Goal: Task Accomplishment & Management: Manage account settings

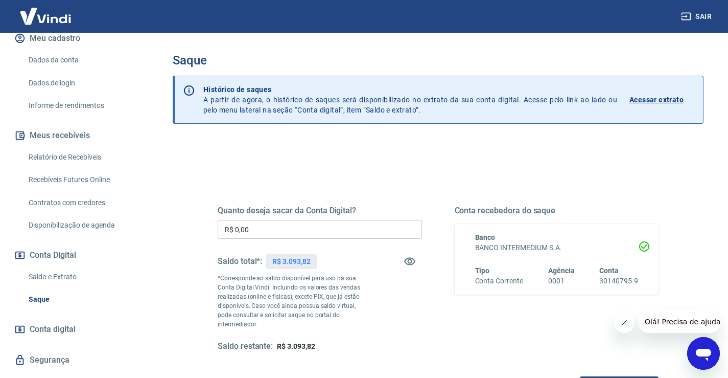
scroll to position [156, 0]
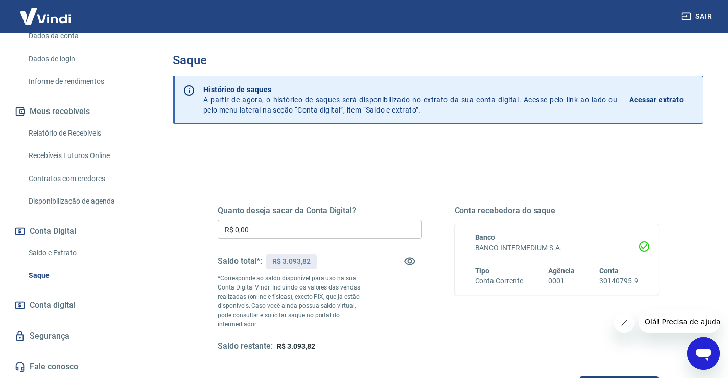
click at [58, 307] on span "Conta digital" at bounding box center [53, 305] width 46 height 14
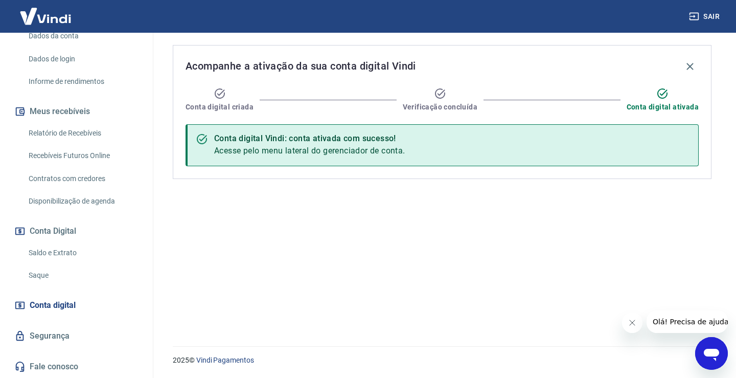
click at [65, 248] on link "Saldo e Extrato" at bounding box center [83, 252] width 116 height 21
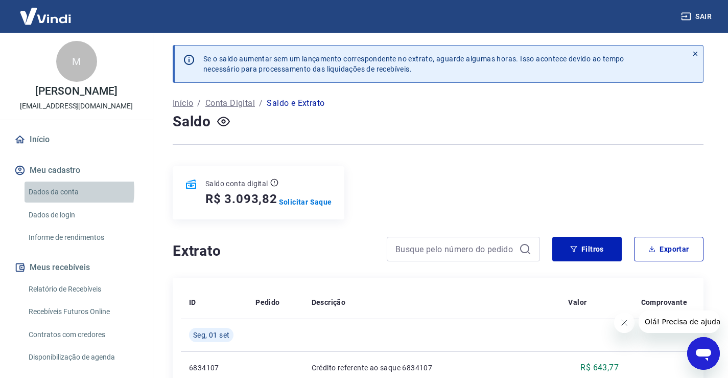
click at [60, 191] on link "Dados da conta" at bounding box center [83, 191] width 116 height 21
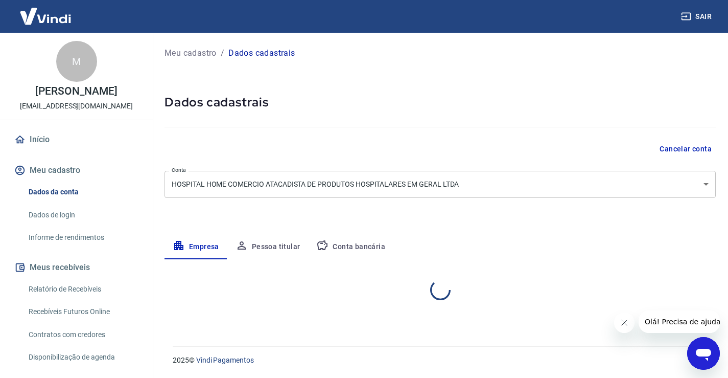
select select "ES"
select select "business"
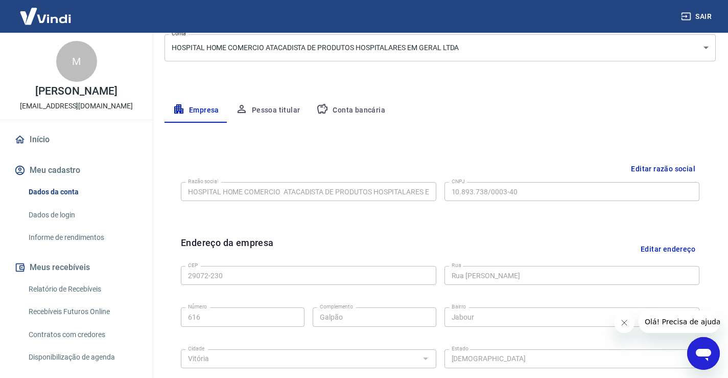
scroll to position [153, 0]
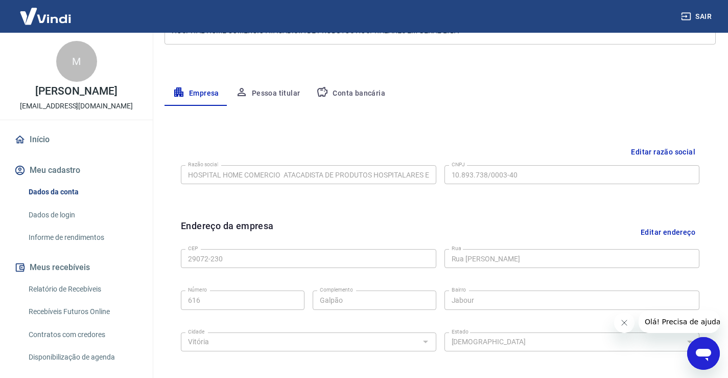
click at [351, 94] on button "Conta bancária" at bounding box center [350, 93] width 85 height 25
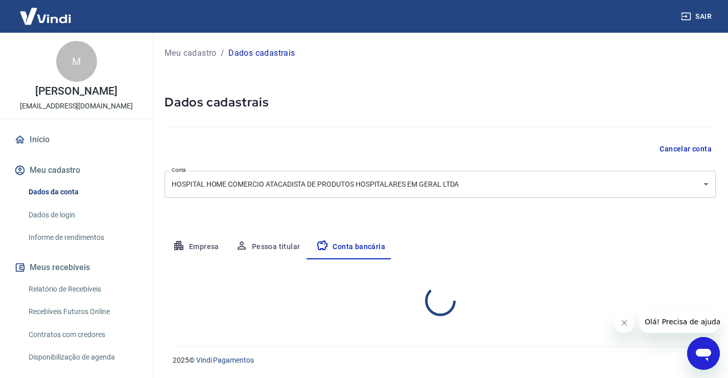
scroll to position [0, 0]
select select "1"
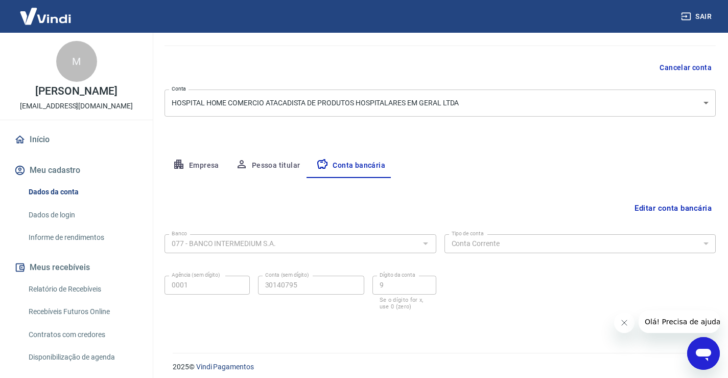
scroll to position [88, 0]
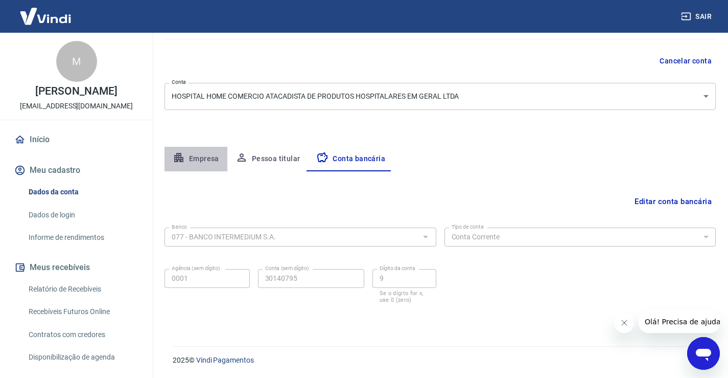
click at [199, 162] on button "Empresa" at bounding box center [196, 159] width 63 height 25
select select "ES"
select select "business"
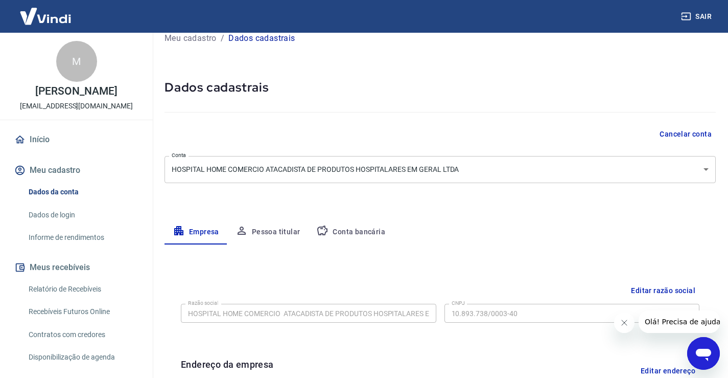
scroll to position [2, 0]
